Goal: Transaction & Acquisition: Download file/media

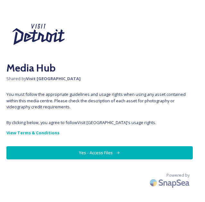
click at [102, 150] on button "Yes - Access Files" at bounding box center [99, 152] width 186 height 13
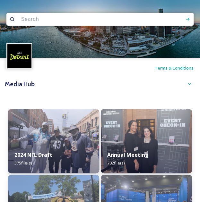
click at [53, 24] on input at bounding box center [76, 19] width 117 height 14
type input "detroit skyline"
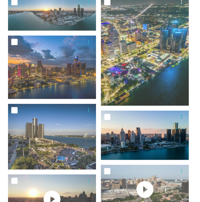
scroll to position [345, 0]
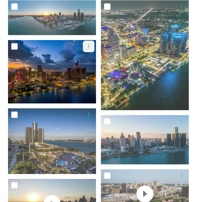
click at [89, 47] on icon at bounding box center [88, 46] width 5 height 5
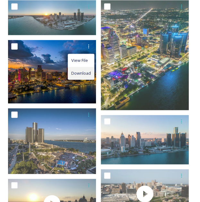
click at [81, 72] on span "Download" at bounding box center [81, 73] width 20 height 6
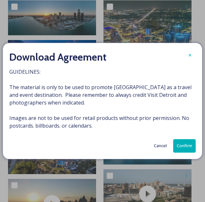
click at [181, 145] on button "Confirm" at bounding box center [184, 145] width 22 height 13
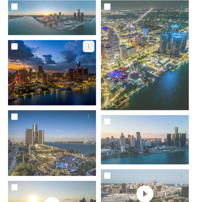
scroll to position [0, 0]
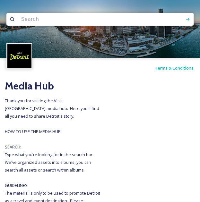
click at [46, 21] on input at bounding box center [76, 19] width 117 height 14
type input "campus martius"
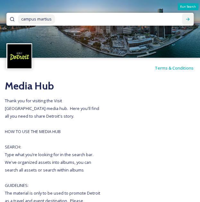
click at [186, 17] on icon at bounding box center [187, 19] width 5 height 5
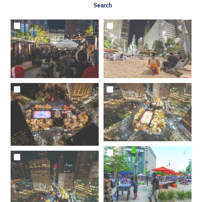
scroll to position [324, 0]
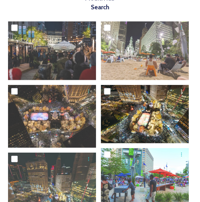
click at [141, 108] on img at bounding box center [145, 114] width 88 height 59
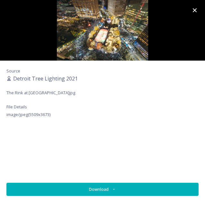
click at [100, 189] on button "Download" at bounding box center [102, 189] width 192 height 13
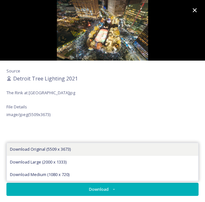
click at [51, 148] on span "Download Original (5509 x 3673)" at bounding box center [40, 149] width 61 height 6
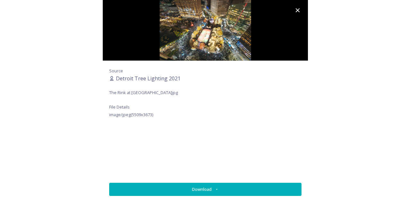
scroll to position [321, 0]
